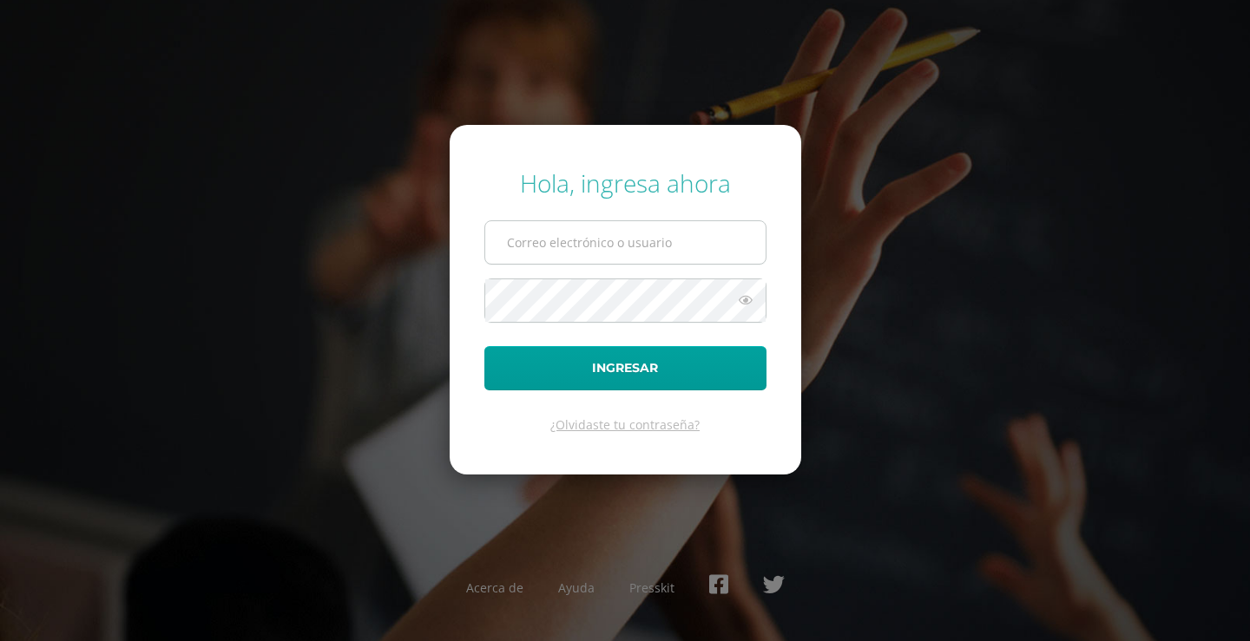
click at [588, 233] on input "text" at bounding box center [625, 242] width 280 height 43
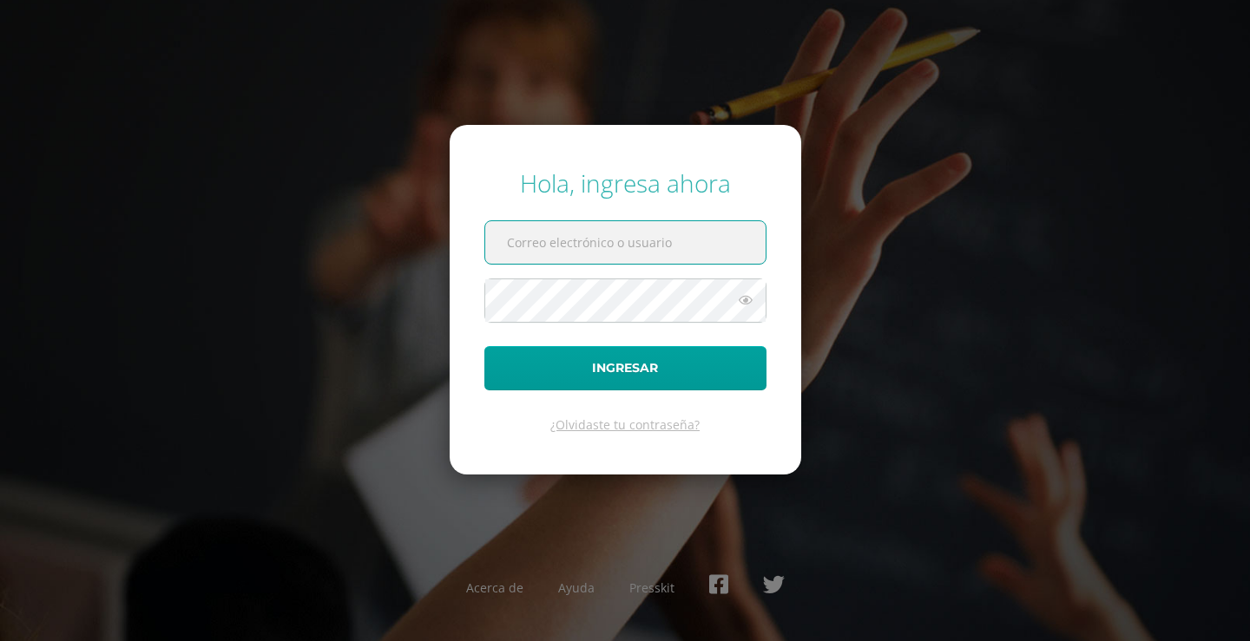
type input "[PERSON_NAME][EMAIL_ADDRESS][DOMAIN_NAME]"
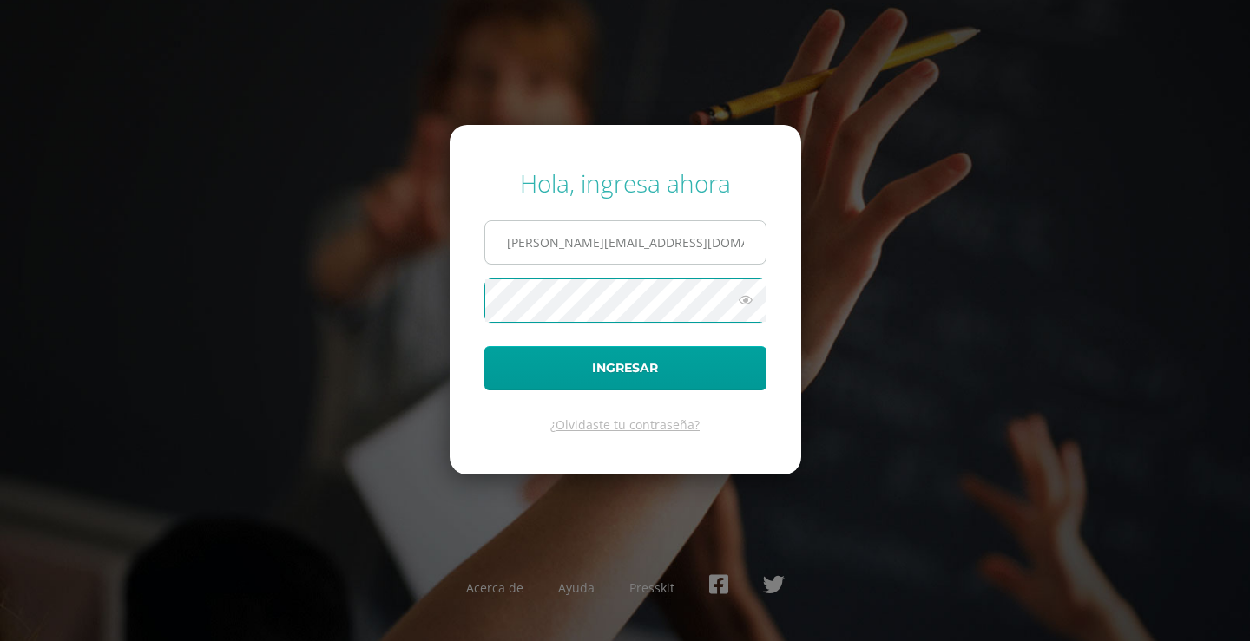
click at [484, 346] on button "Ingresar" at bounding box center [625, 368] width 282 height 44
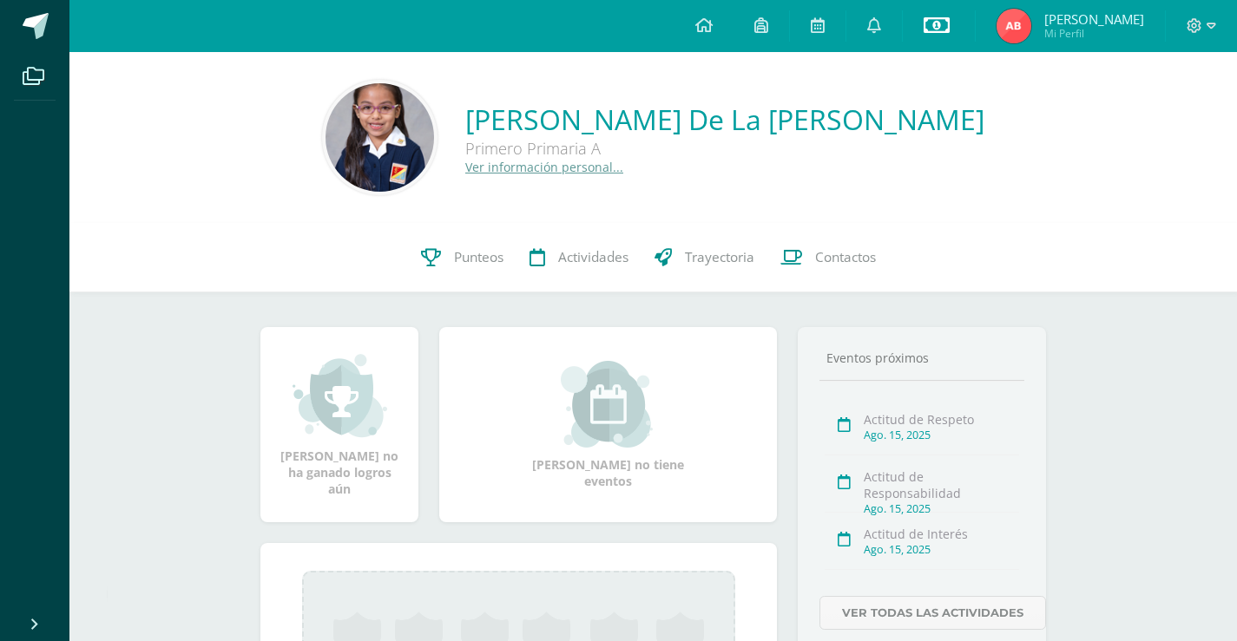
click at [942, 24] on icon at bounding box center [936, 25] width 26 height 21
click at [934, 95] on link "Estado de cuenta actual" at bounding box center [935, 99] width 191 height 42
click at [1219, 24] on div at bounding box center [1200, 26] width 71 height 52
click at [1211, 24] on icon at bounding box center [1211, 26] width 10 height 16
click at [1168, 119] on span "Cerrar sesión" at bounding box center [1157, 118] width 78 height 16
